Goal: Task Accomplishment & Management: Use online tool/utility

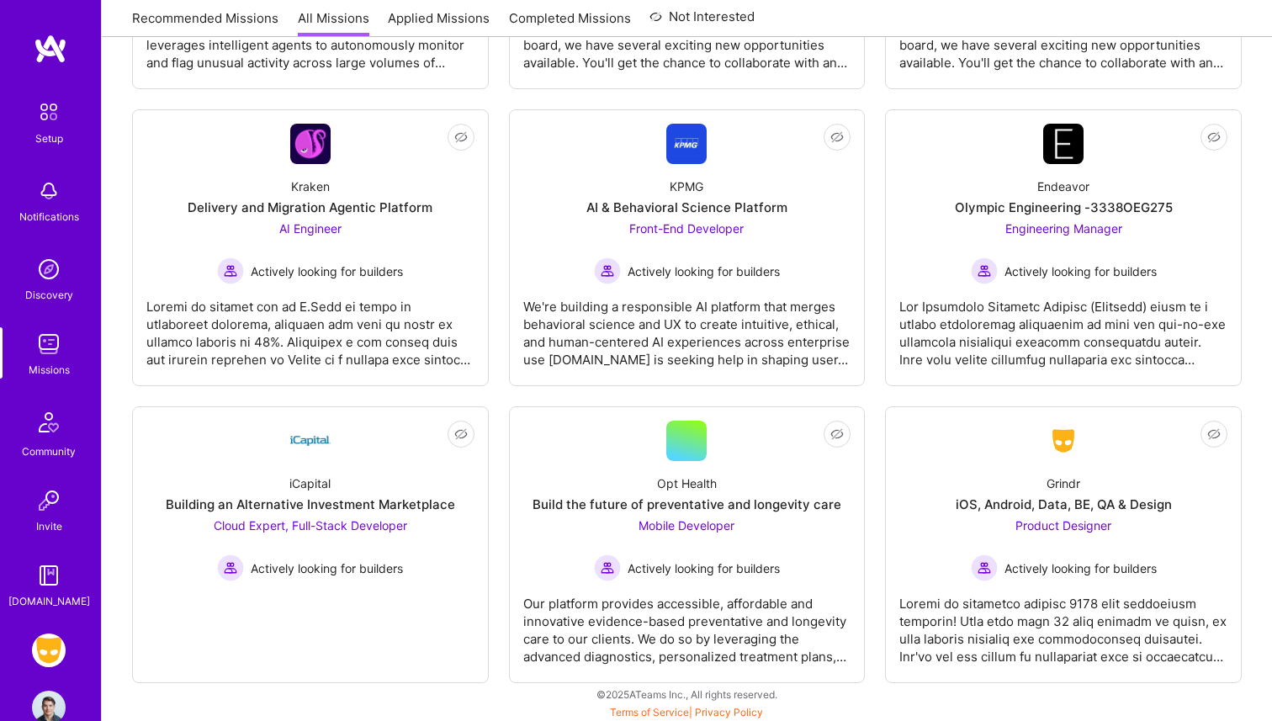
scroll to position [1732, 0]
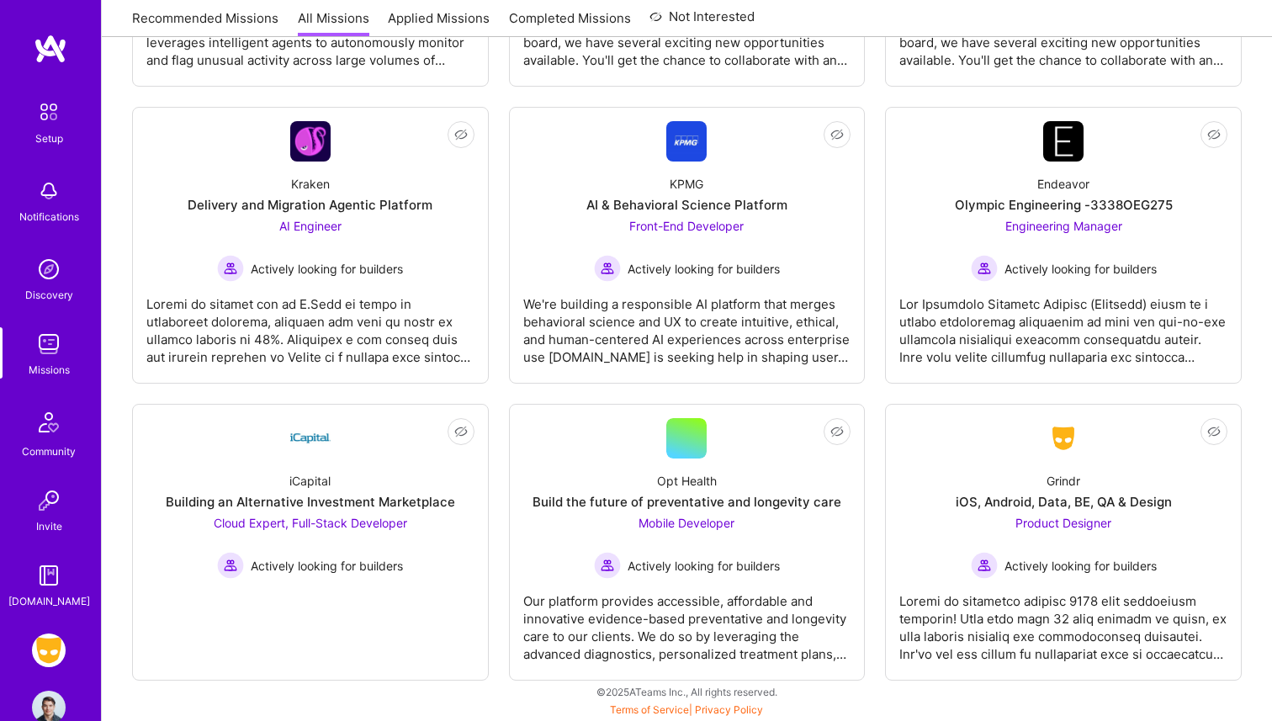
click at [40, 623] on div "Setup Notifications Discovery Missions Community Invite [DOMAIN_NAME] Grindr: M…" at bounding box center [50, 360] width 101 height 721
click at [41, 642] on img at bounding box center [49, 651] width 34 height 34
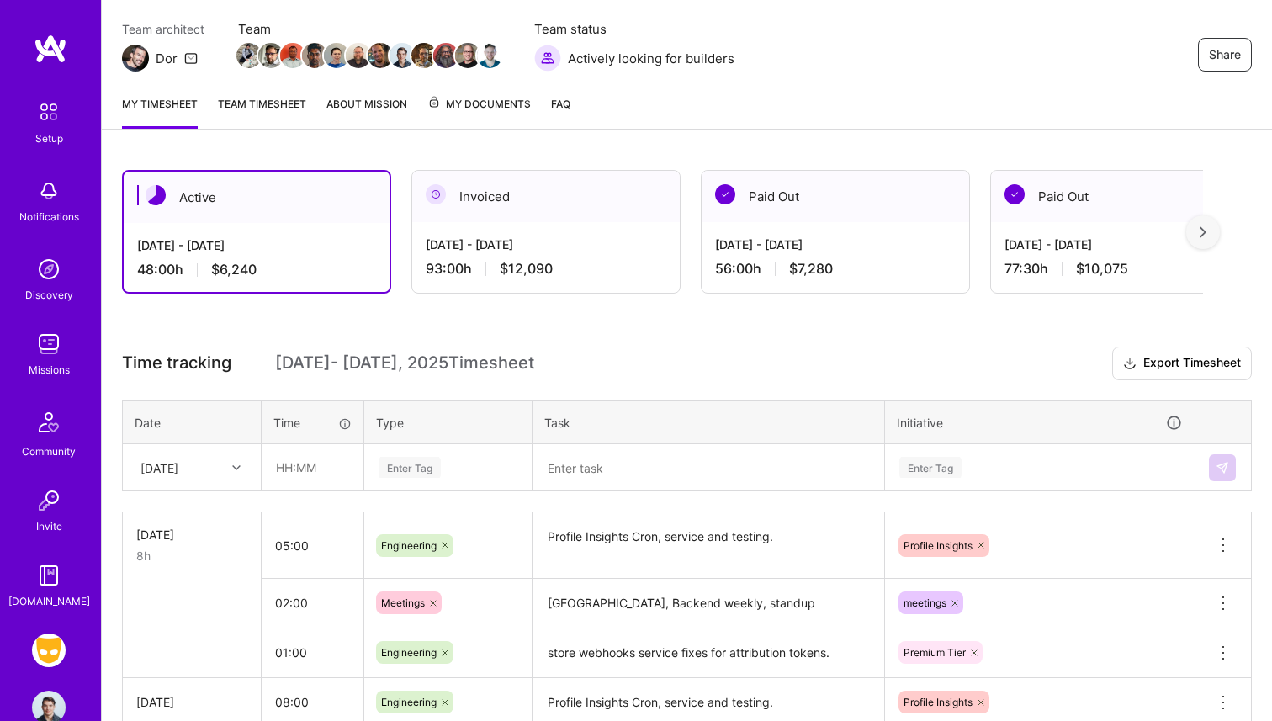
scroll to position [166, 0]
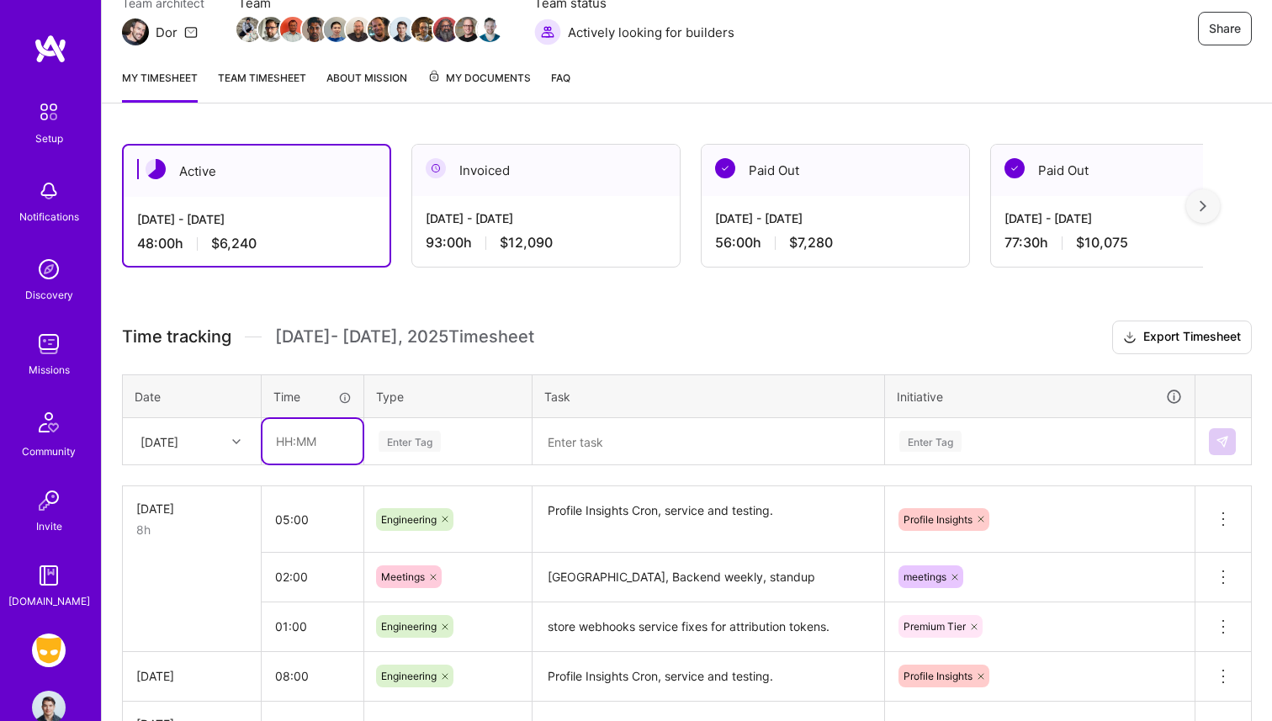
click at [301, 439] on input "text" at bounding box center [313, 441] width 100 height 45
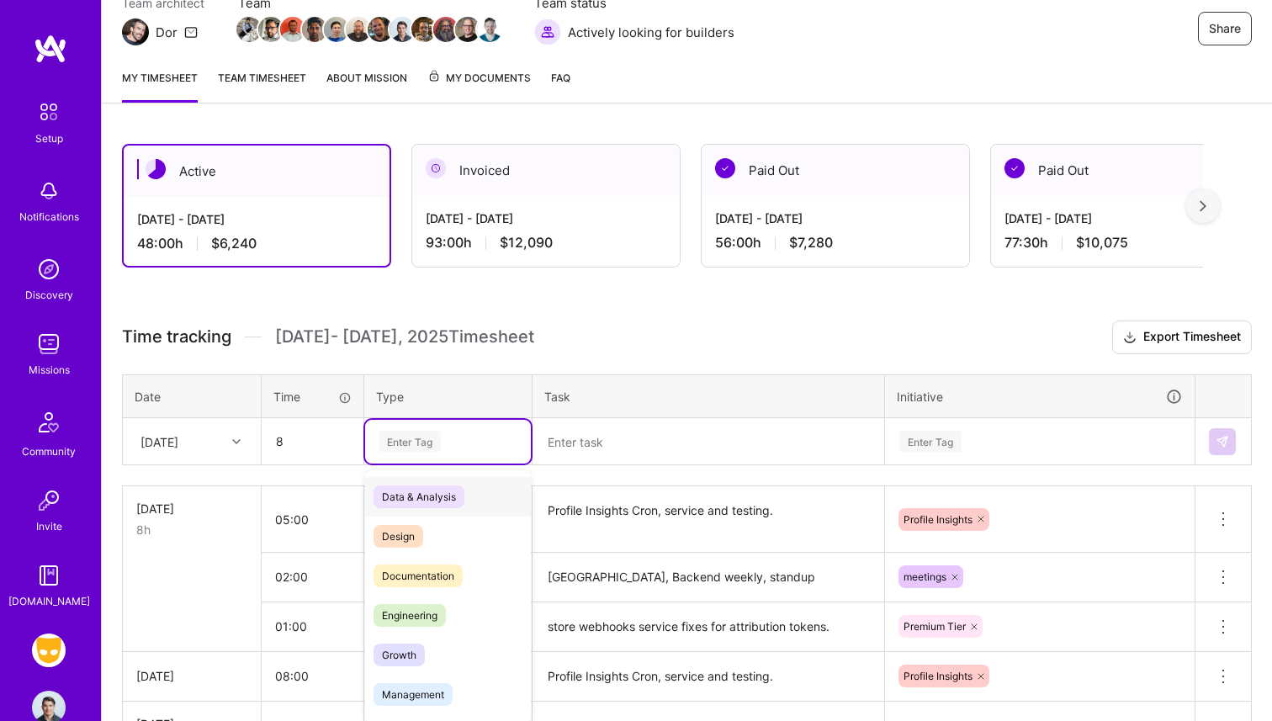
type input "08:00"
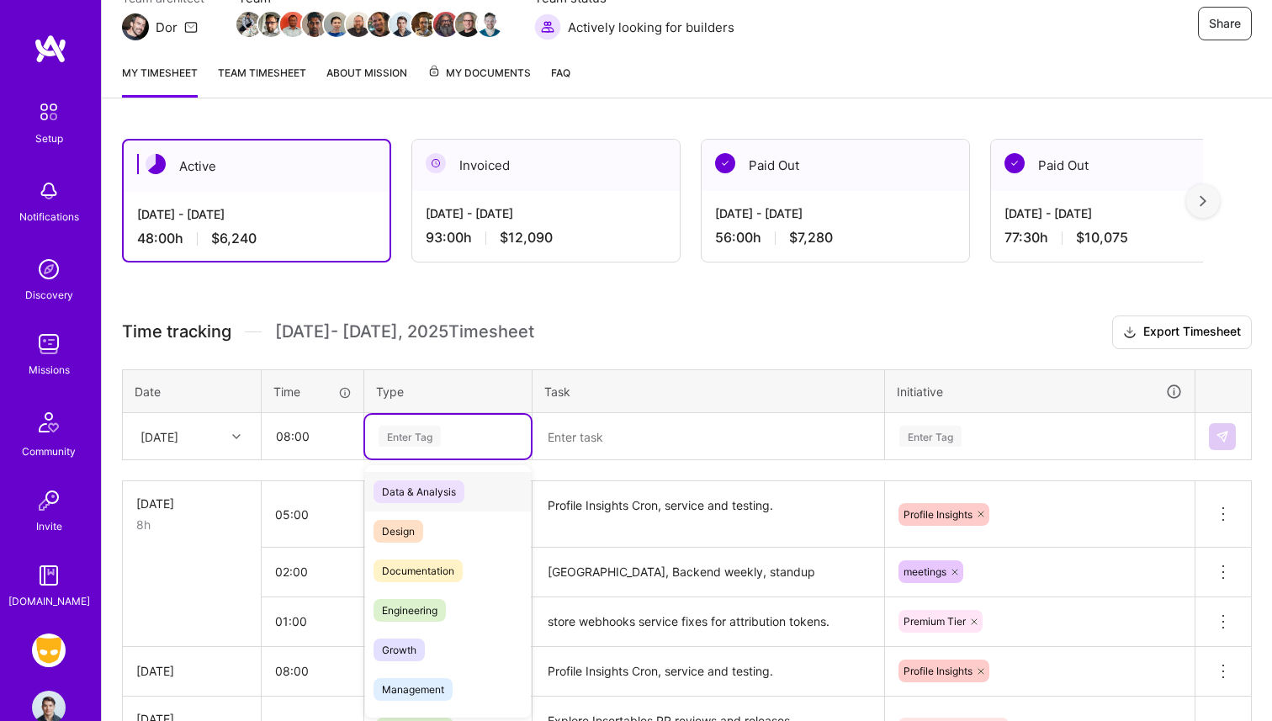
scroll to position [173, 0]
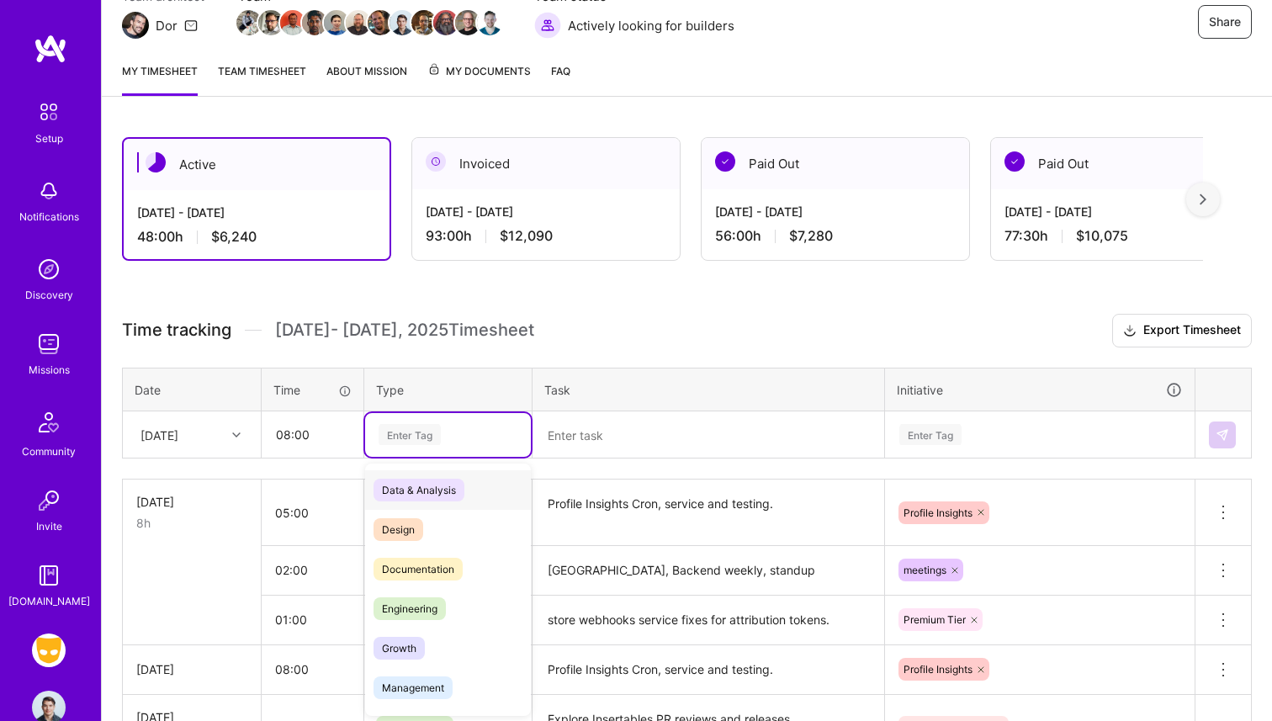
click at [400, 433] on div "Enter Tag" at bounding box center [410, 435] width 62 height 26
click at [431, 603] on span "Engineering" at bounding box center [410, 608] width 72 height 23
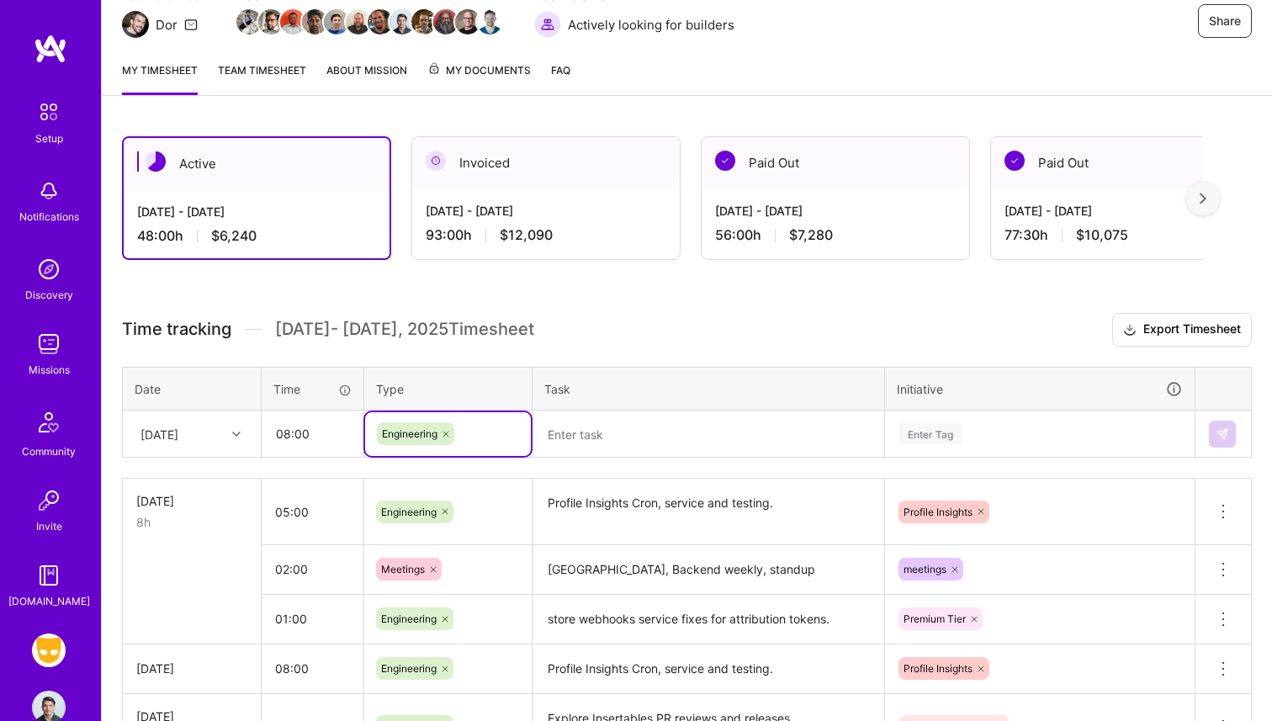
click at [585, 470] on div "Time tracking [DATE] - [DATE] Timesheet Export Timesheet Date Time Type Task In…" at bounding box center [687, 716] width 1130 height 807
click at [587, 419] on textarea at bounding box center [708, 434] width 348 height 44
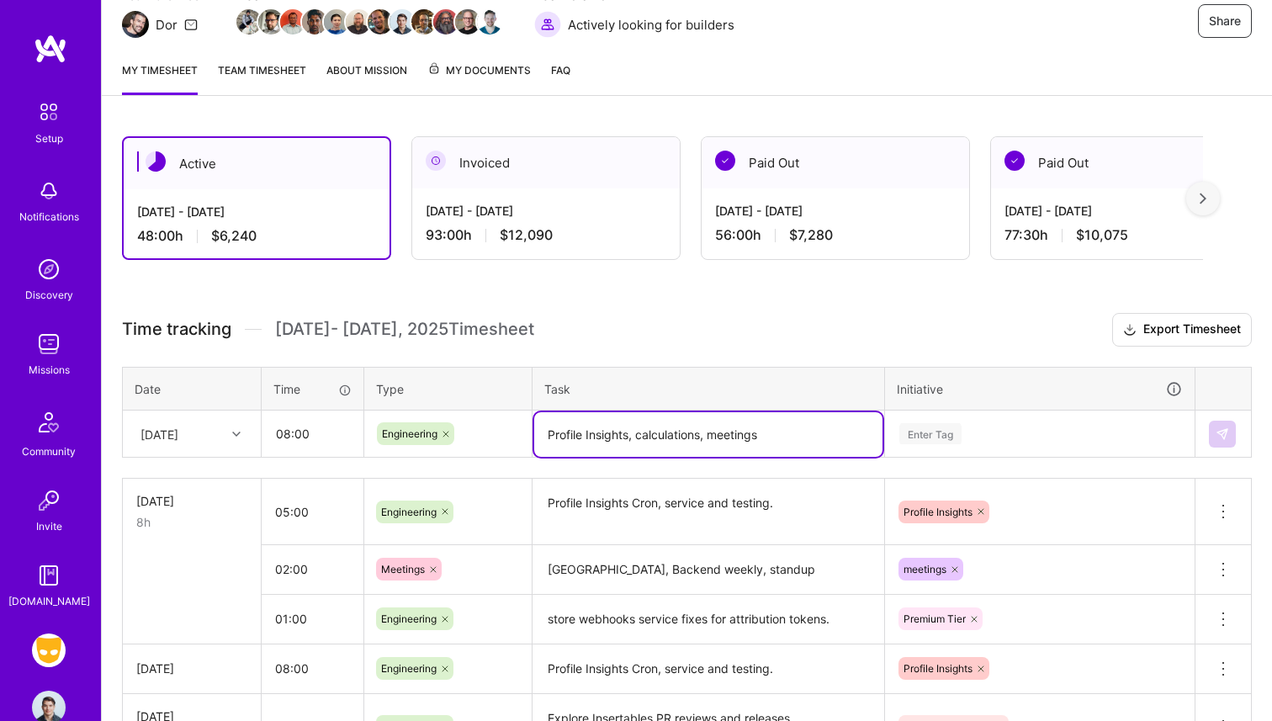
click at [638, 443] on textarea "Profile Insights, calculations, meetings" at bounding box center [708, 434] width 348 height 45
click at [634, 441] on textarea "Profile Insights, calculations, meetings" at bounding box center [708, 434] width 348 height 45
click at [700, 438] on textarea "Profile Insights calculations, meetings" at bounding box center [708, 434] width 348 height 45
type textarea "Profile Insights calculations, meetings"
click at [937, 422] on div "Enter Tag" at bounding box center [1040, 434] width 308 height 44
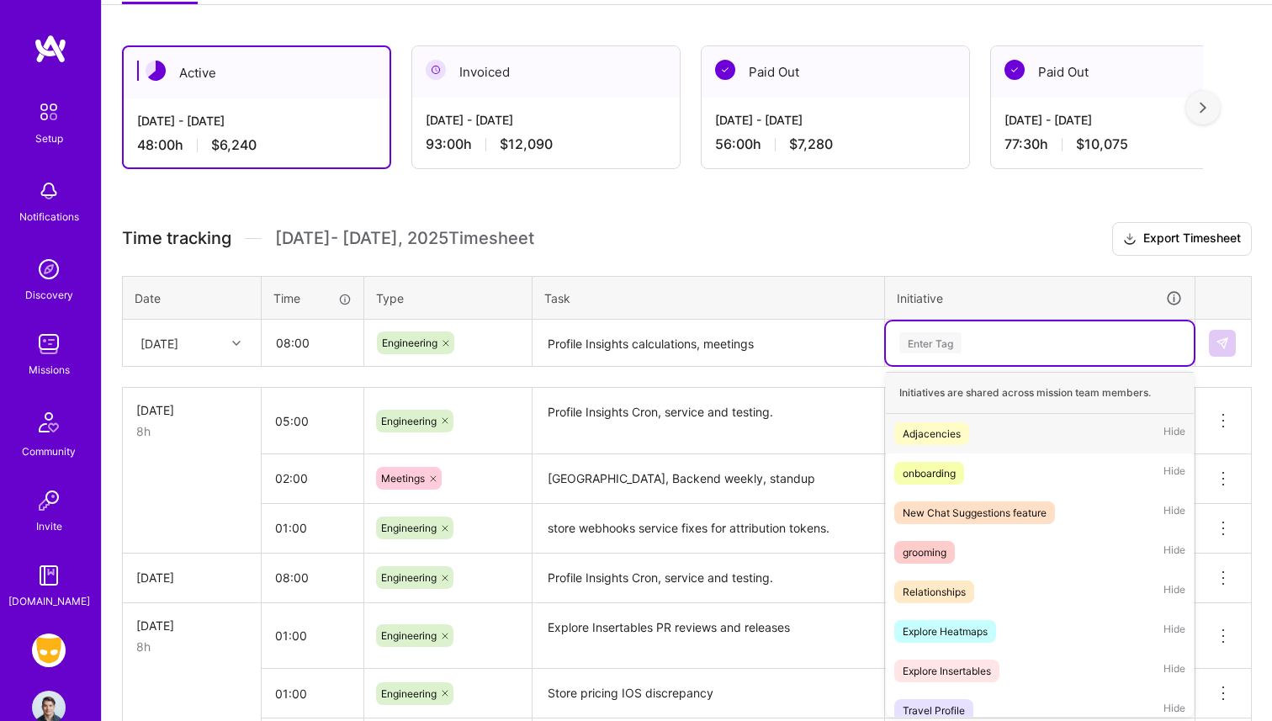
scroll to position [266, 0]
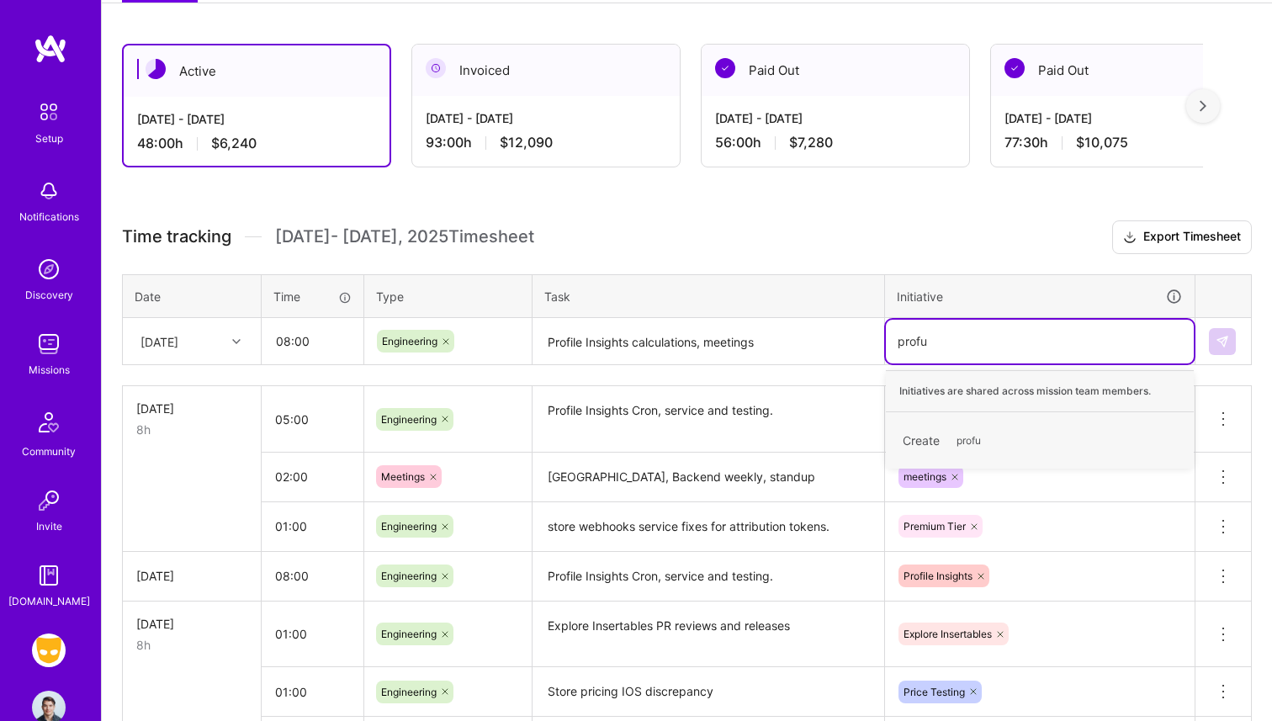
type input "prof"
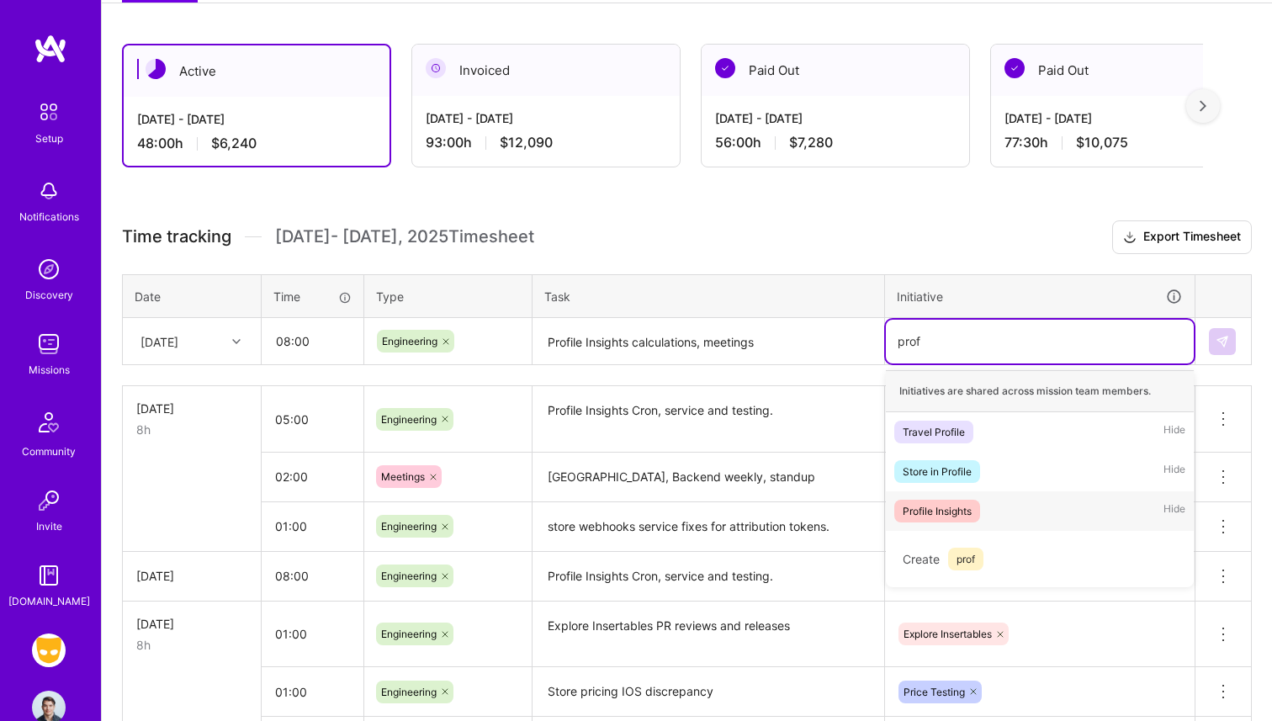
click at [971, 510] on div "Profile Insights" at bounding box center [937, 511] width 69 height 18
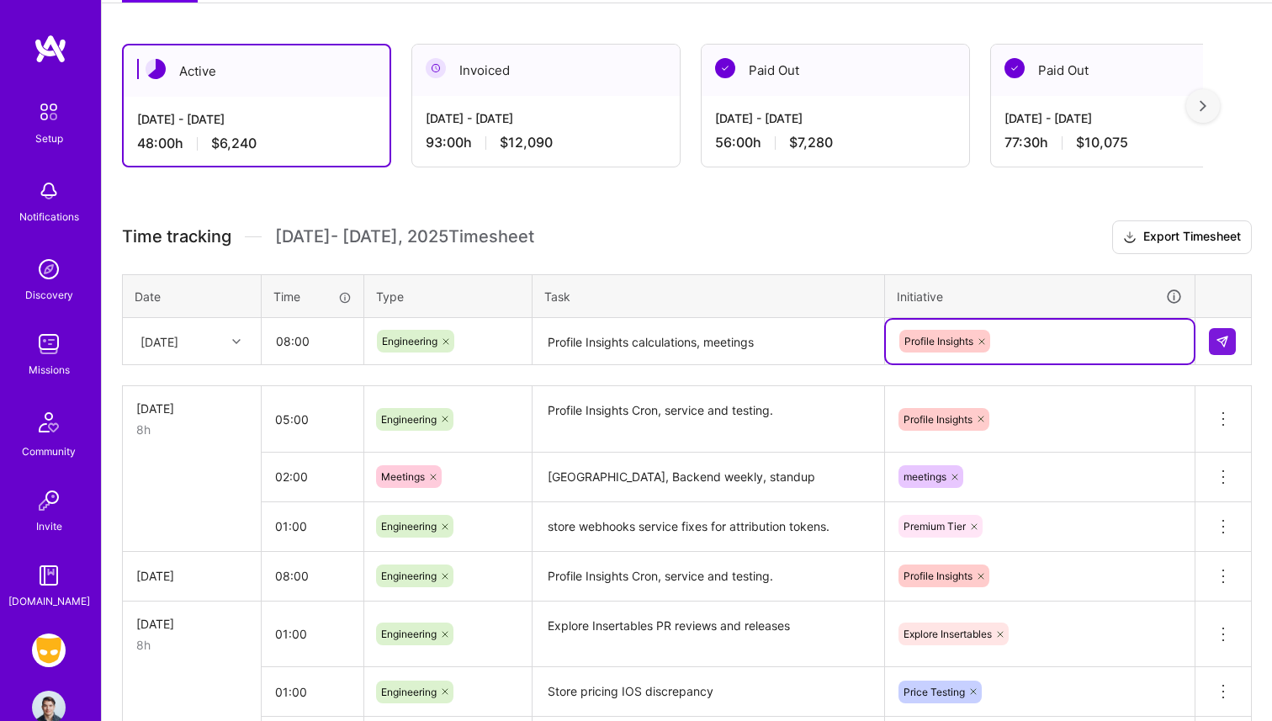
click at [810, 327] on textarea "Profile Insights calculations, meetings" at bounding box center [708, 342] width 348 height 45
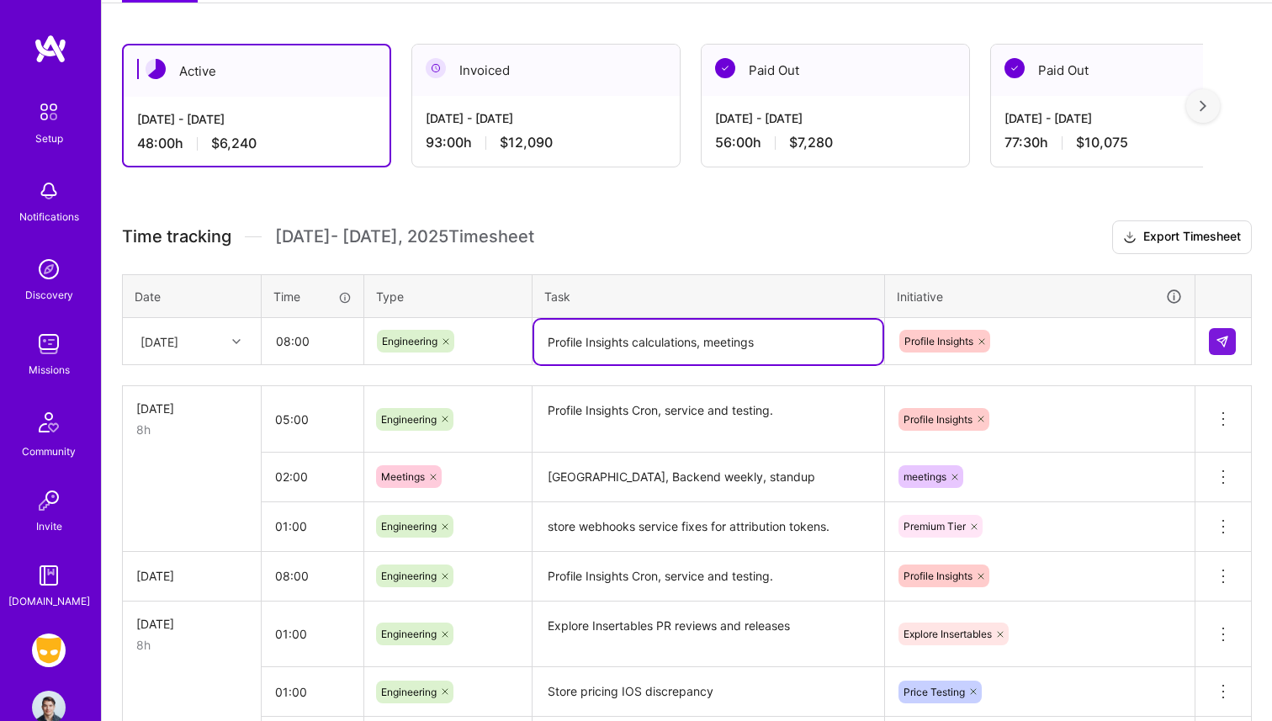
click at [812, 333] on textarea "Profile Insights calculations, meetings" at bounding box center [708, 342] width 348 height 45
type textarea "Profile Insights calculations, meetings. Testing"
click at [1219, 341] on img at bounding box center [1222, 341] width 13 height 13
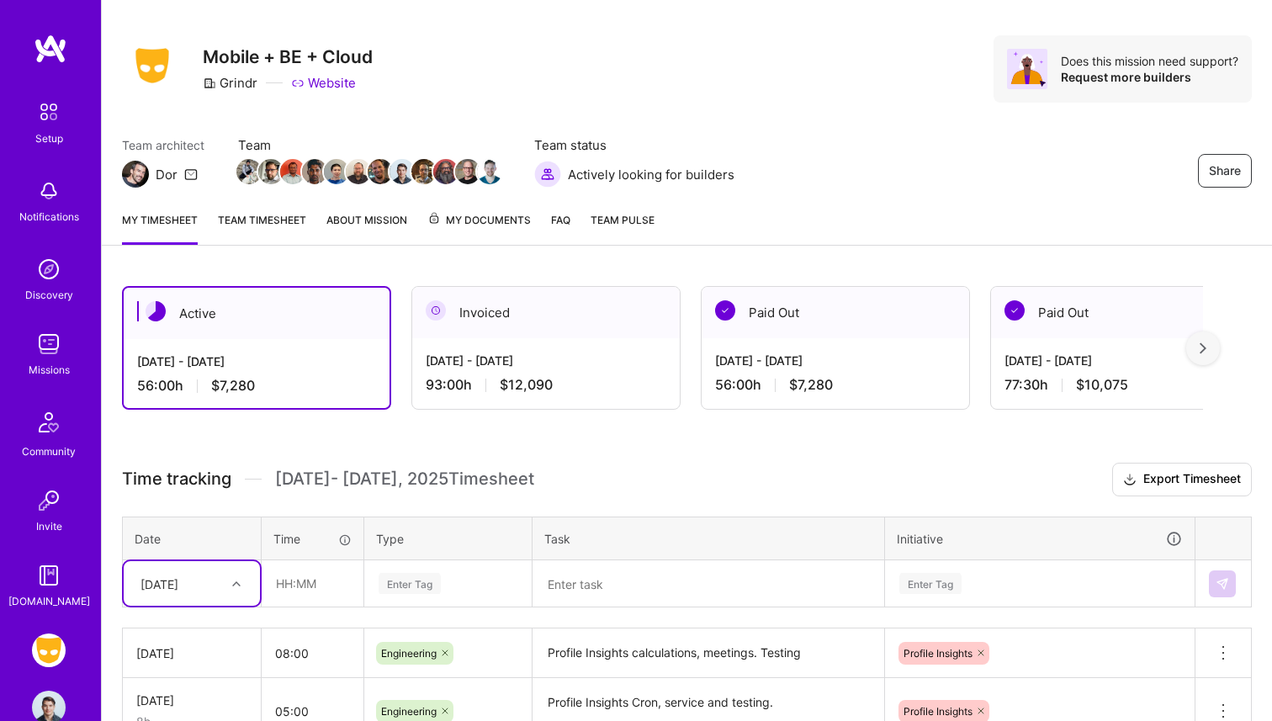
scroll to position [0, 0]
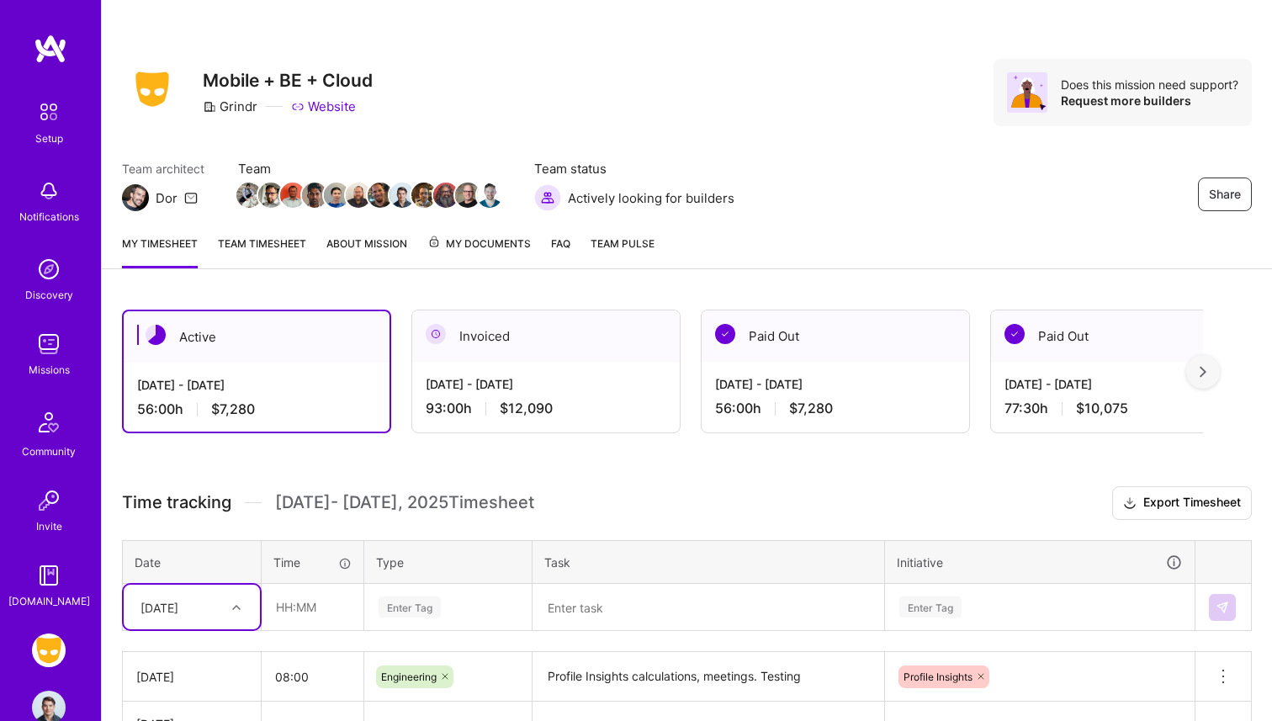
click at [258, 242] on link "Team timesheet" at bounding box center [262, 252] width 88 height 34
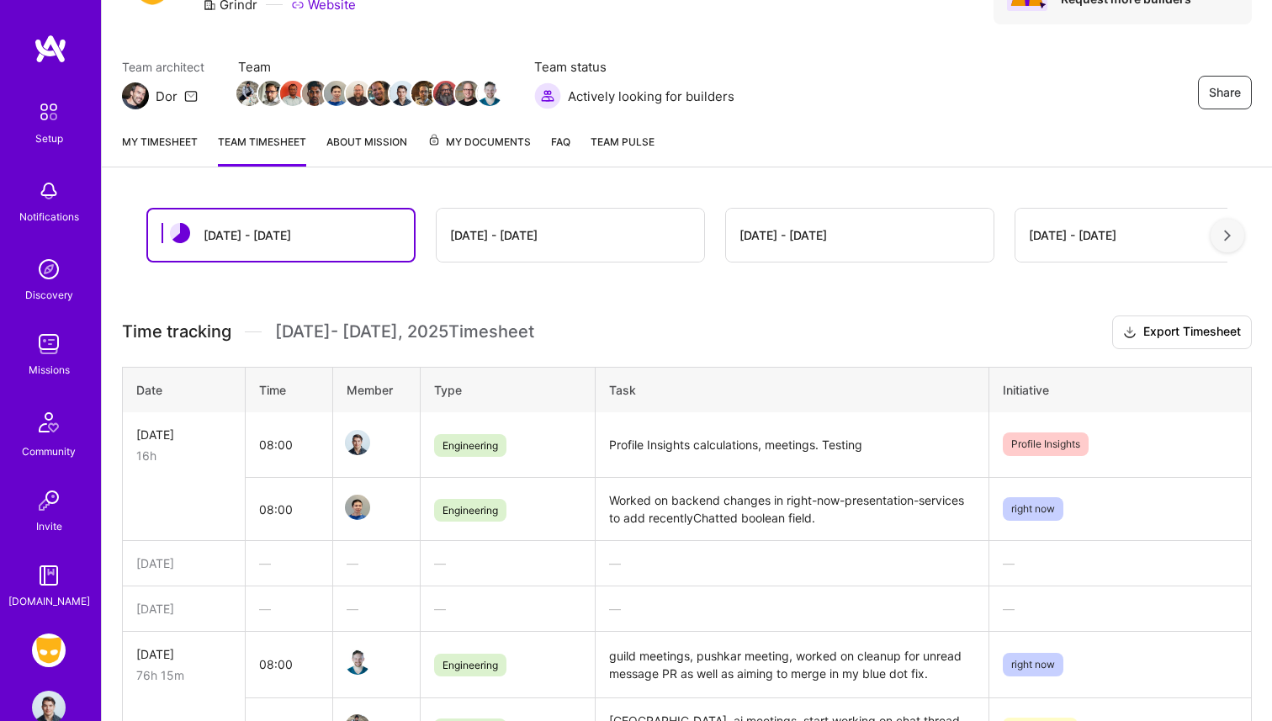
scroll to position [89, 0]
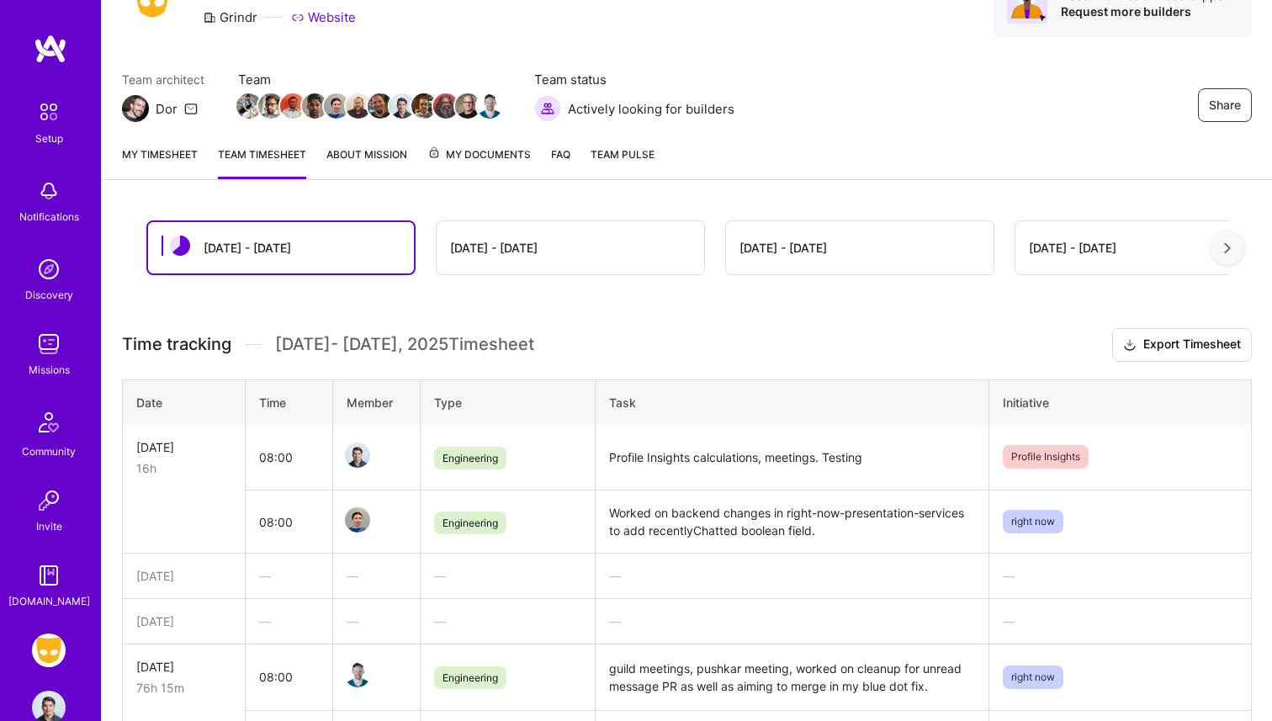
click at [138, 171] on link "My timesheet" at bounding box center [160, 163] width 76 height 34
